Goal: Find contact information: Find contact information

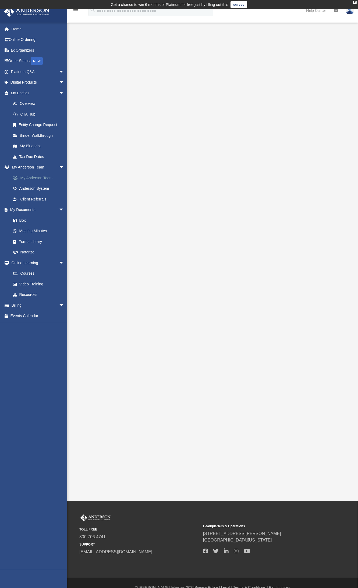
click at [47, 177] on link "My Anderson Team" at bounding box center [40, 178] width 65 height 11
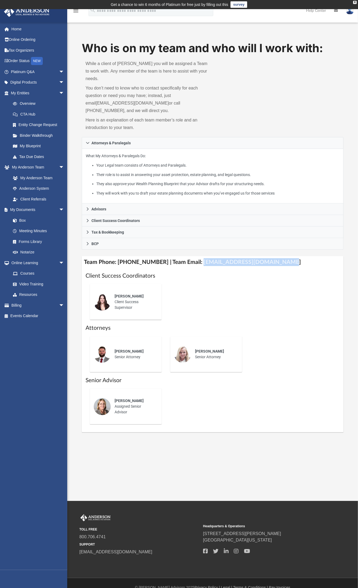
drag, startPoint x: 260, startPoint y: 257, endPoint x: 192, endPoint y: 256, distance: 68.6
click at [192, 256] on h4 "Team Phone: [PHONE_NUMBER] | Team Email: [EMAIL_ADDRESS][DOMAIN_NAME]" at bounding box center [213, 262] width 262 height 12
copy h4 "[EMAIL_ADDRESS][DOMAIN_NAME]"
click at [19, 48] on link "Tax Organizers" at bounding box center [38, 50] width 69 height 11
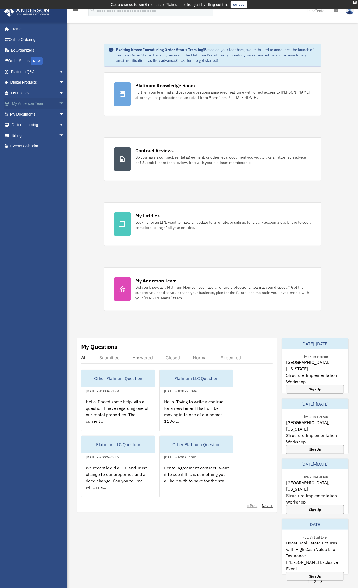
click at [37, 101] on link "My [PERSON_NAME] Team arrow_drop_down" at bounding box center [38, 103] width 69 height 11
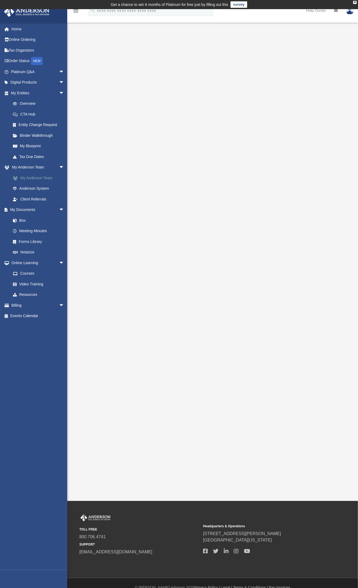
click at [42, 178] on link "My Anderson Team" at bounding box center [40, 178] width 65 height 11
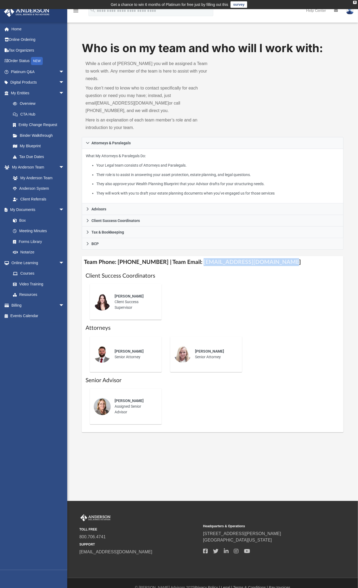
drag, startPoint x: 283, startPoint y: 260, endPoint x: 192, endPoint y: 256, distance: 91.5
click at [192, 256] on h4 "Team Phone: [PHONE_NUMBER] | Team Email: [EMAIL_ADDRESS][DOMAIN_NAME]" at bounding box center [213, 262] width 262 height 12
copy h4 "[EMAIL_ADDRESS][DOMAIN_NAME]"
